Goal: Task Accomplishment & Management: Manage account settings

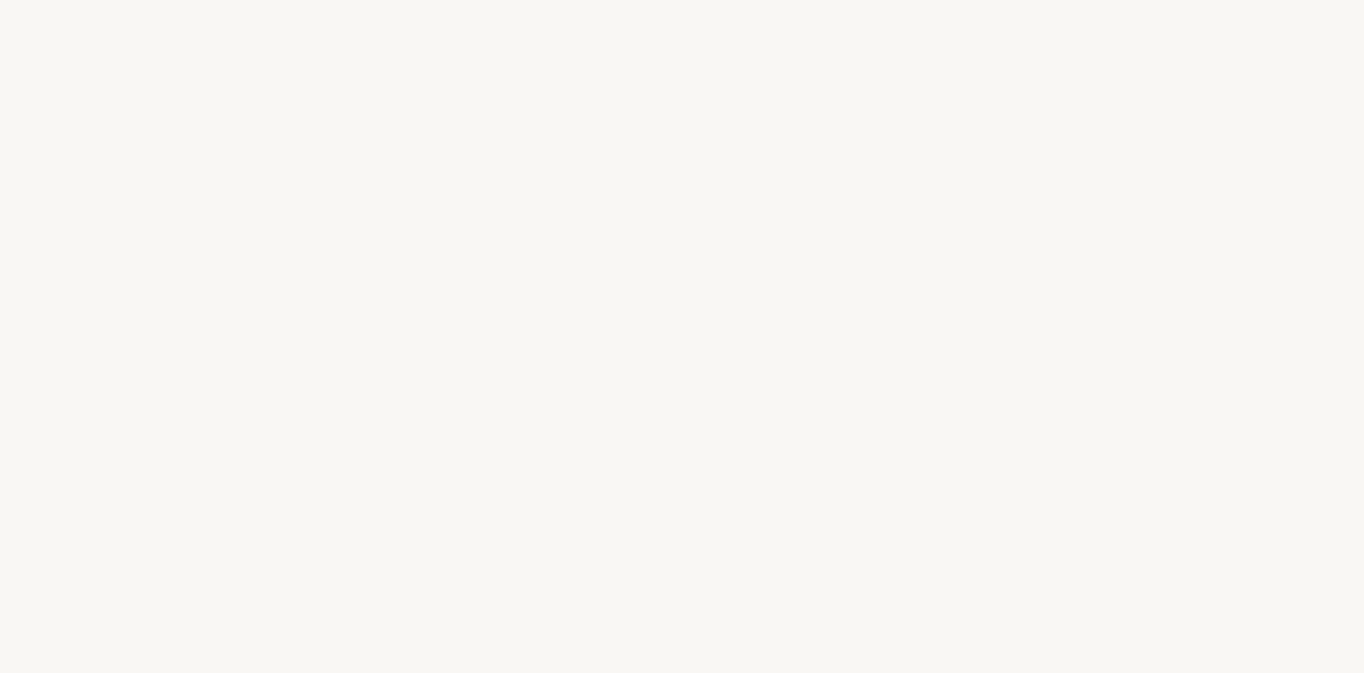
select select "US"
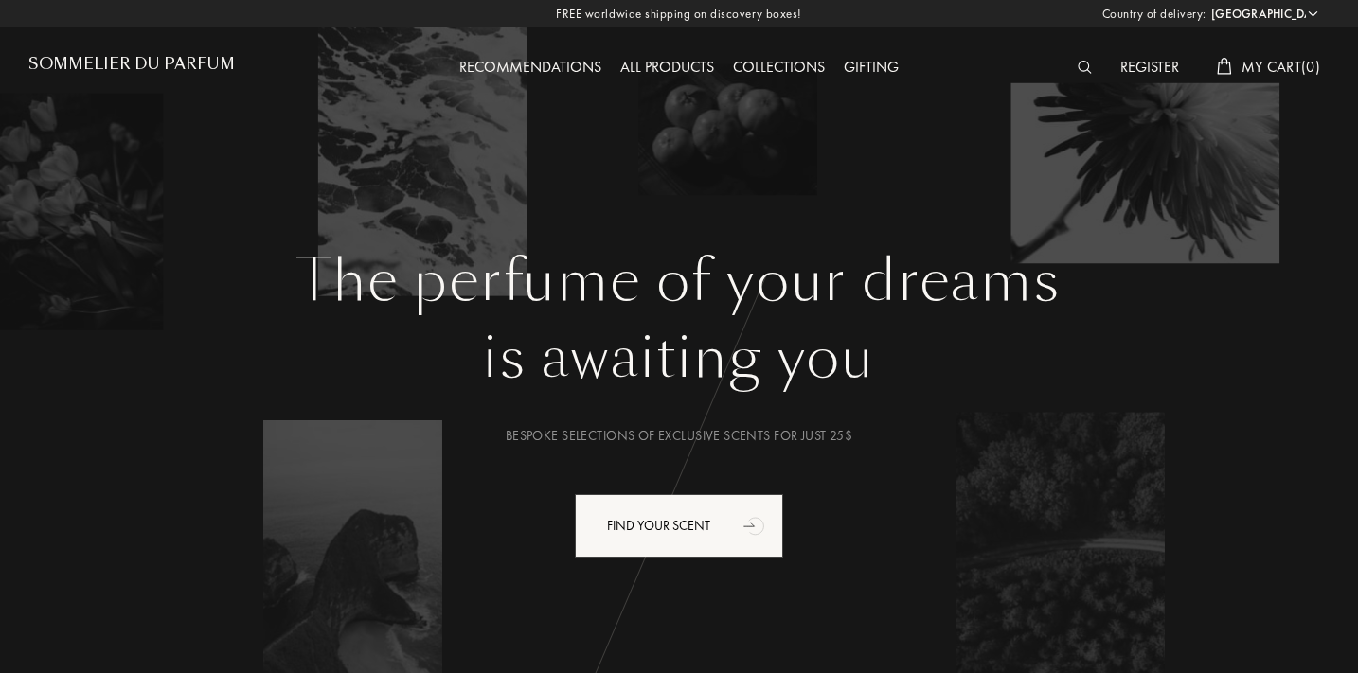
click at [1152, 67] on div "Register" at bounding box center [1150, 68] width 78 height 25
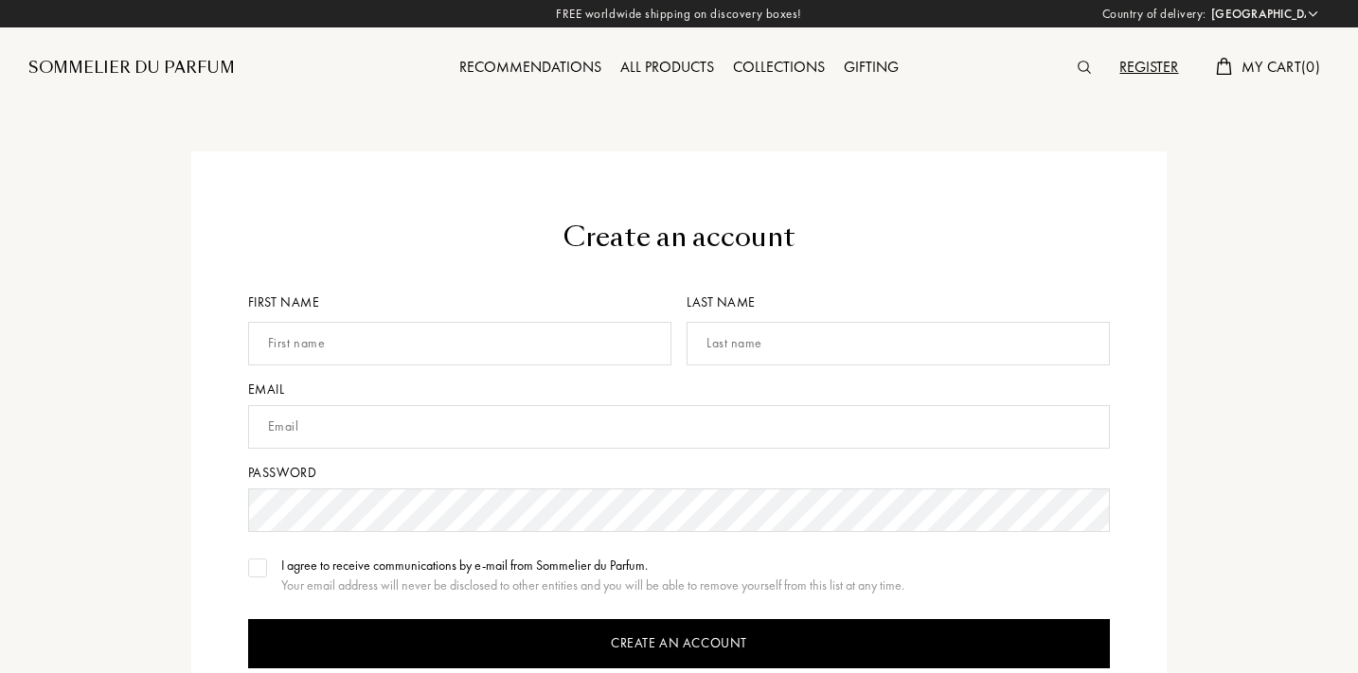
select select "US"
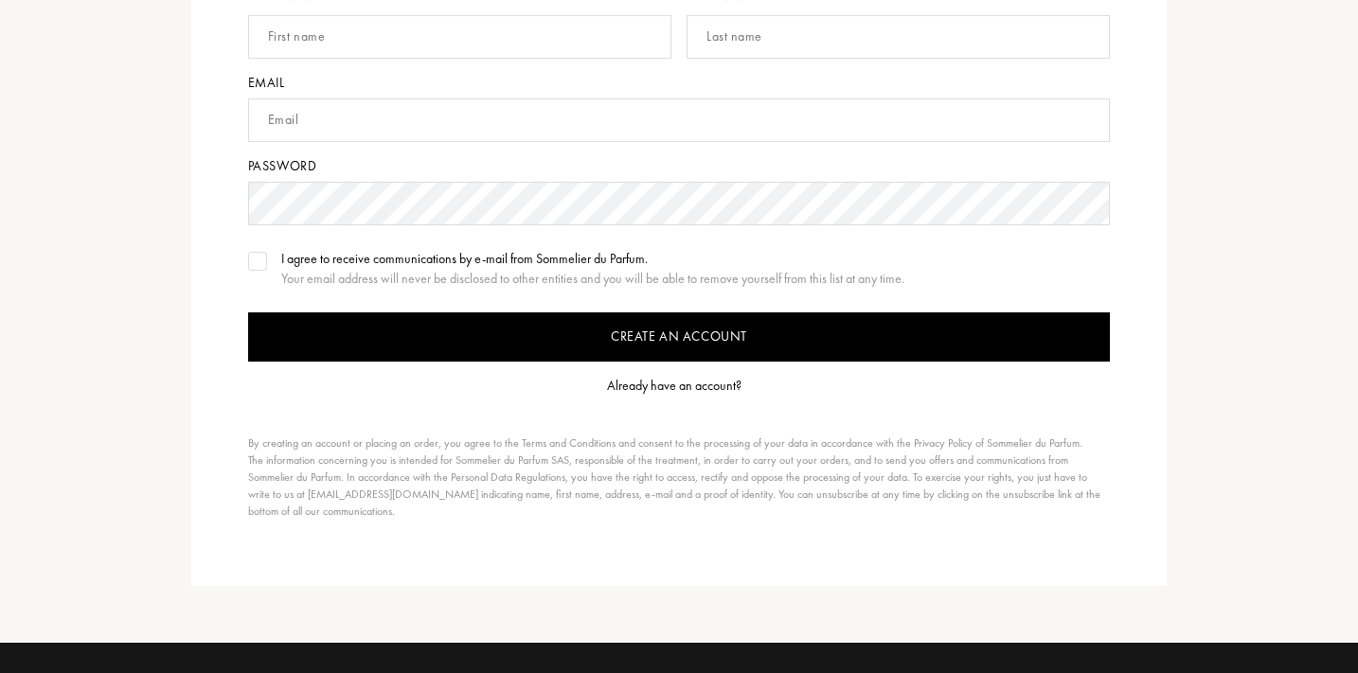
scroll to position [315, 0]
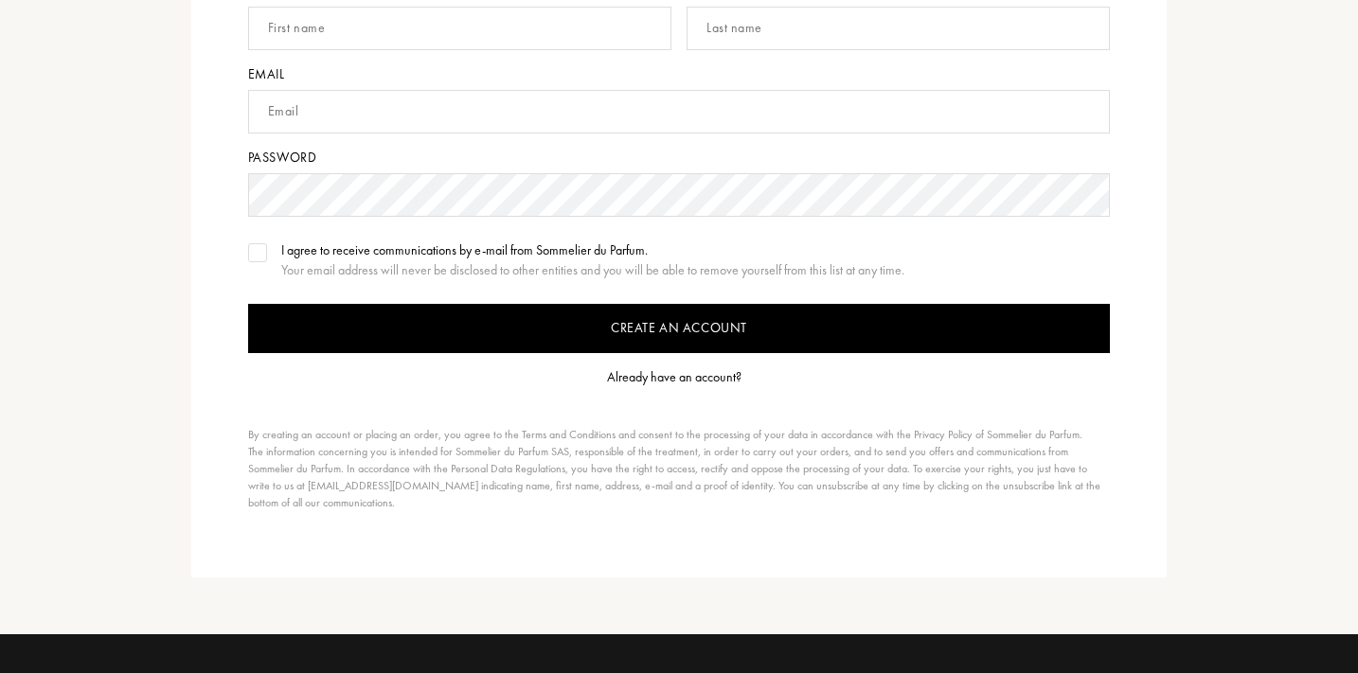
click at [700, 378] on div "Already have an account?" at bounding box center [674, 377] width 134 height 20
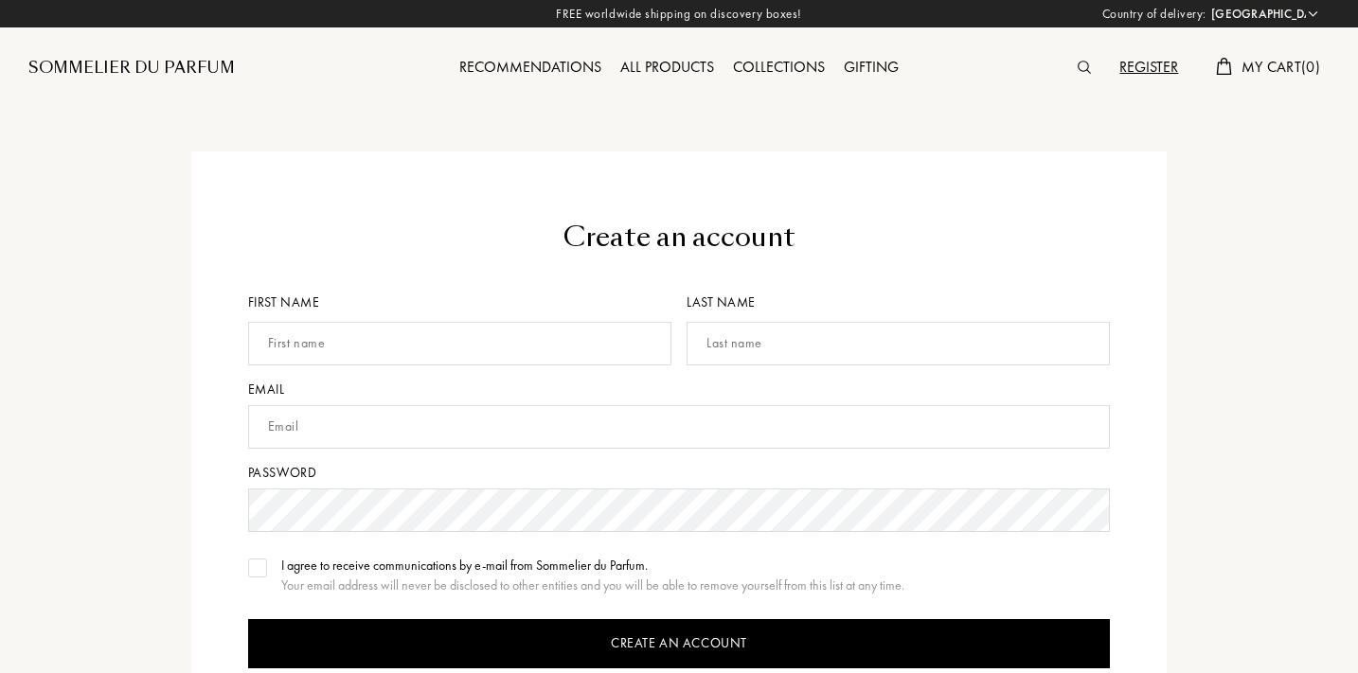
scroll to position [0, 0]
click at [1258, 72] on span "My Cart ( 0 )" at bounding box center [1280, 67] width 79 height 20
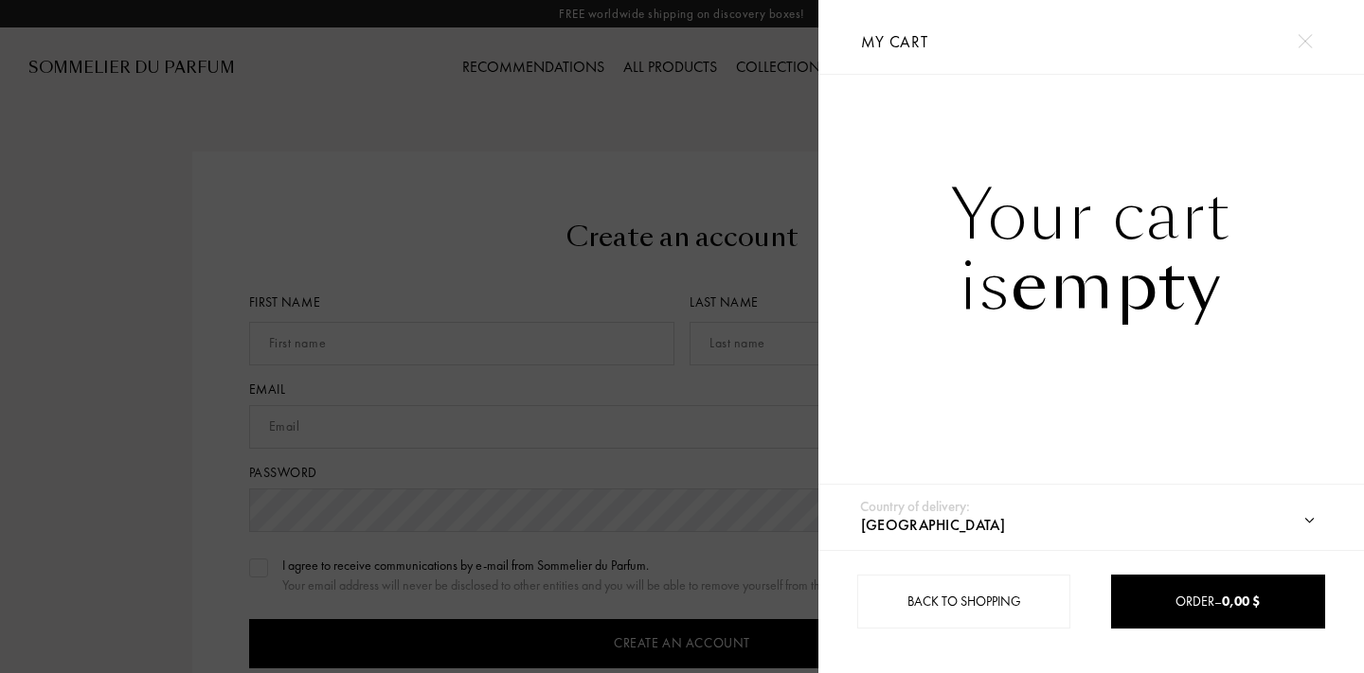
click at [1309, 45] on img at bounding box center [1304, 41] width 14 height 14
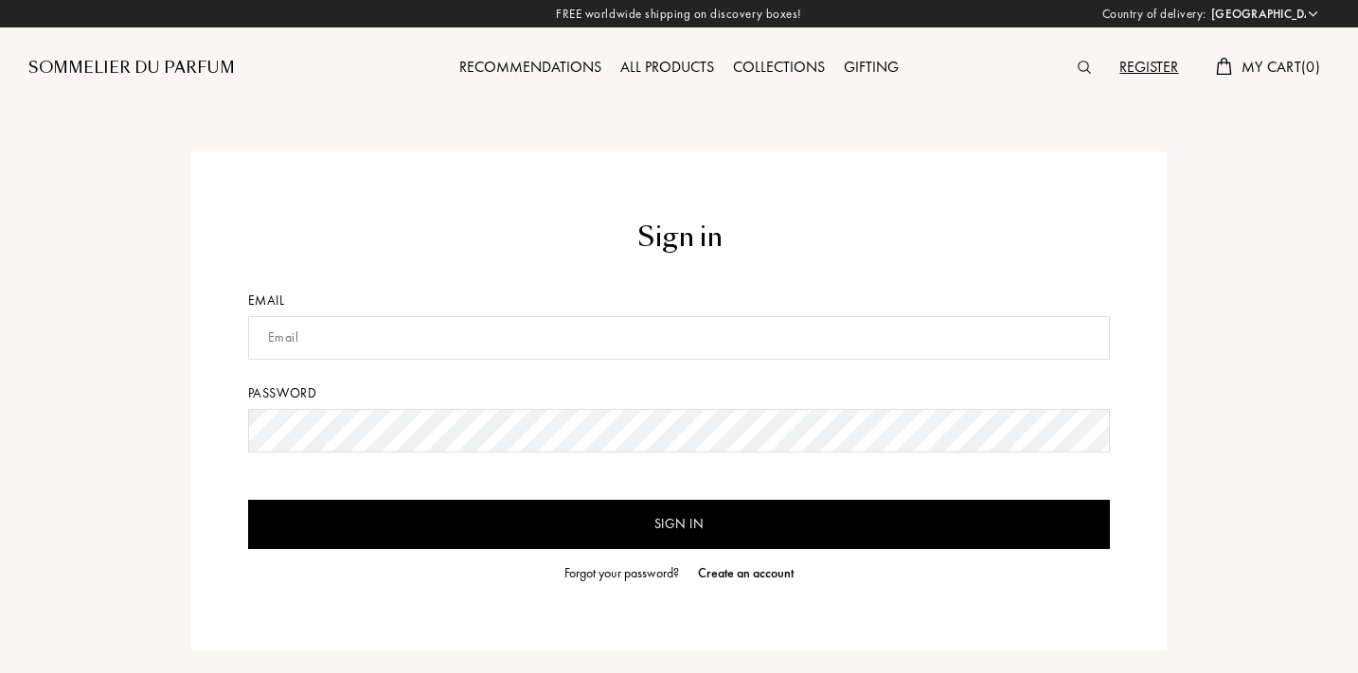
select select "US"
type input "dearlovely811@gmail.com"
click at [679, 525] on input "Sign in" at bounding box center [679, 524] width 863 height 49
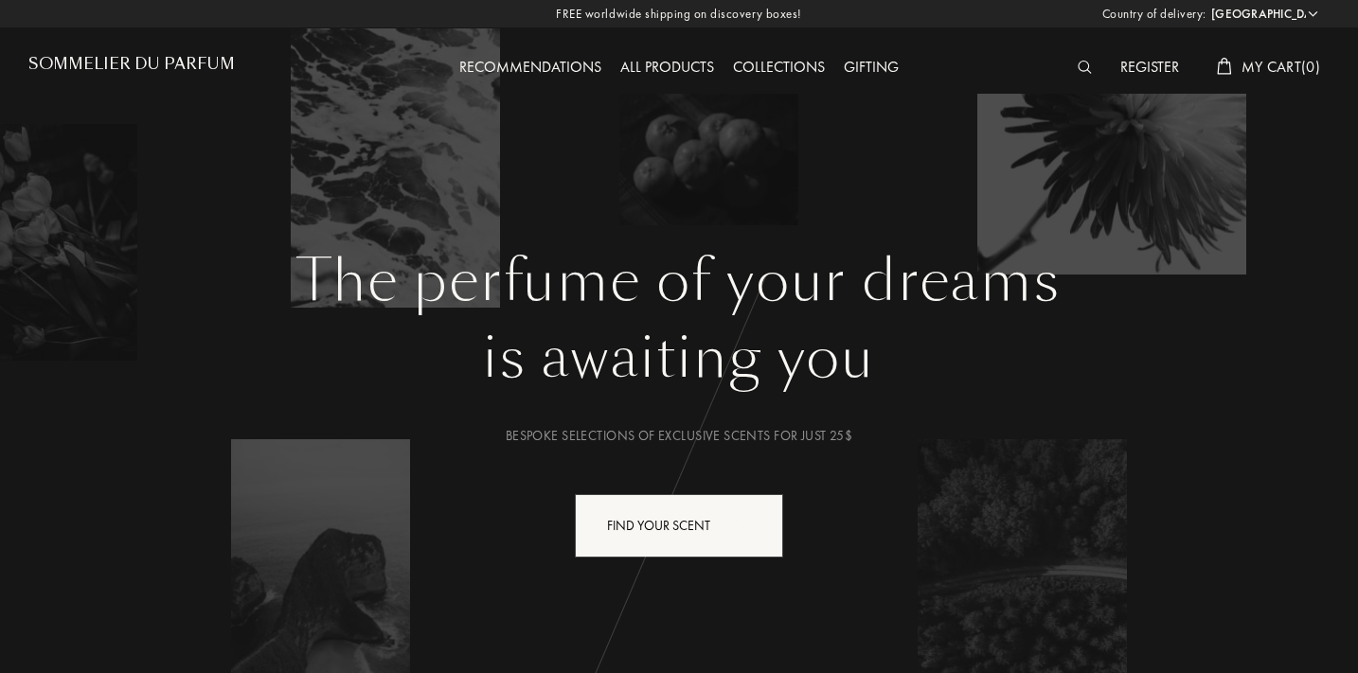
select select "US"
